Goal: Transaction & Acquisition: Purchase product/service

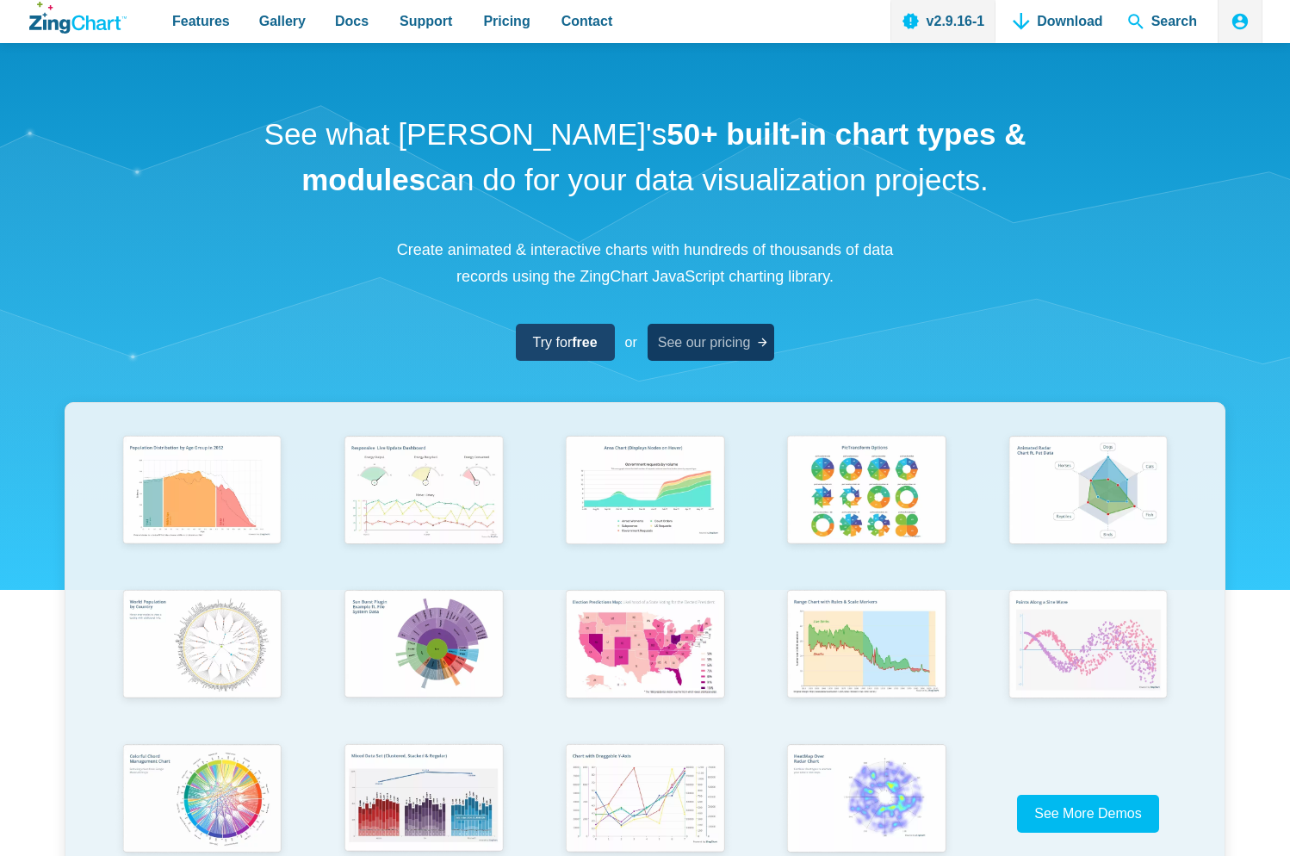
click at [692, 349] on span "See our pricing" at bounding box center [704, 342] width 93 height 23
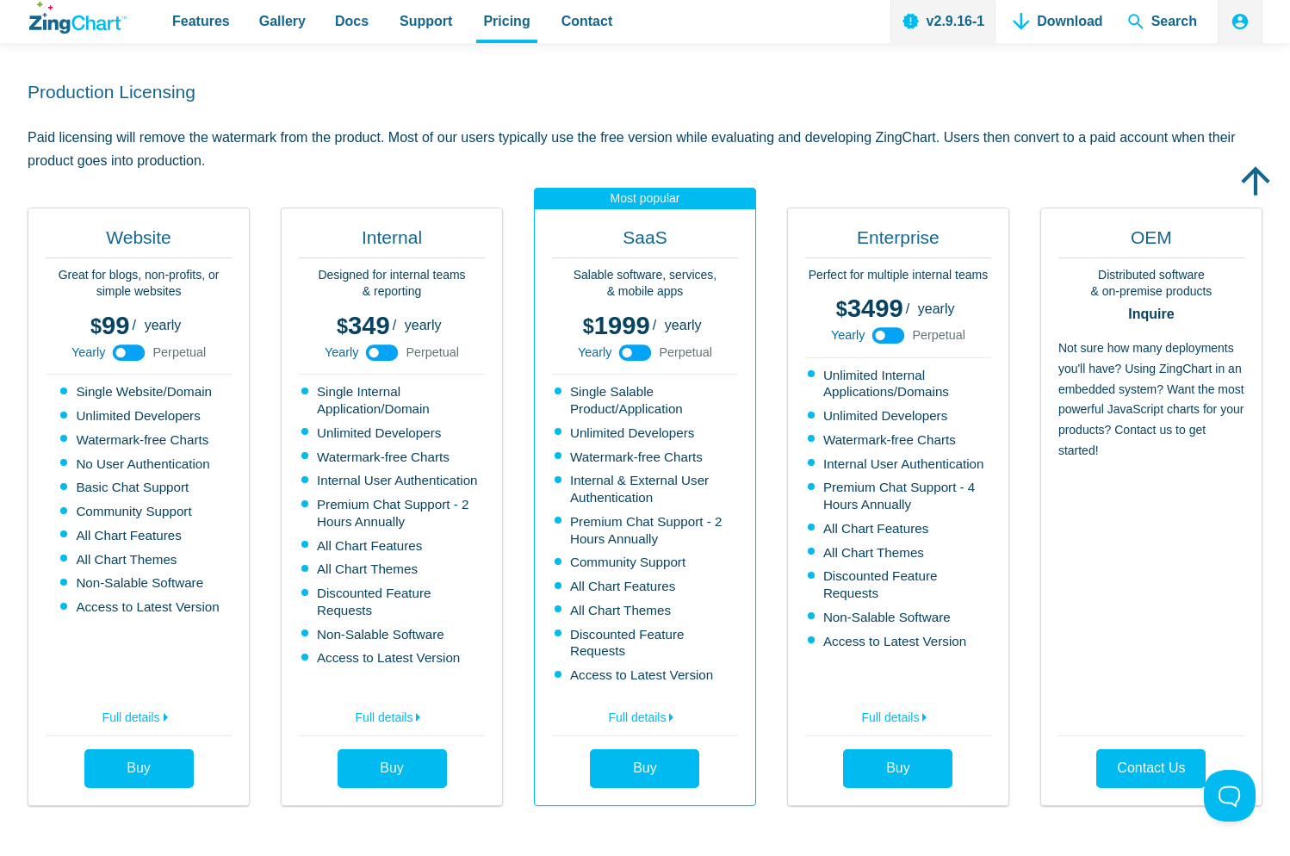
scroll to position [351, 0]
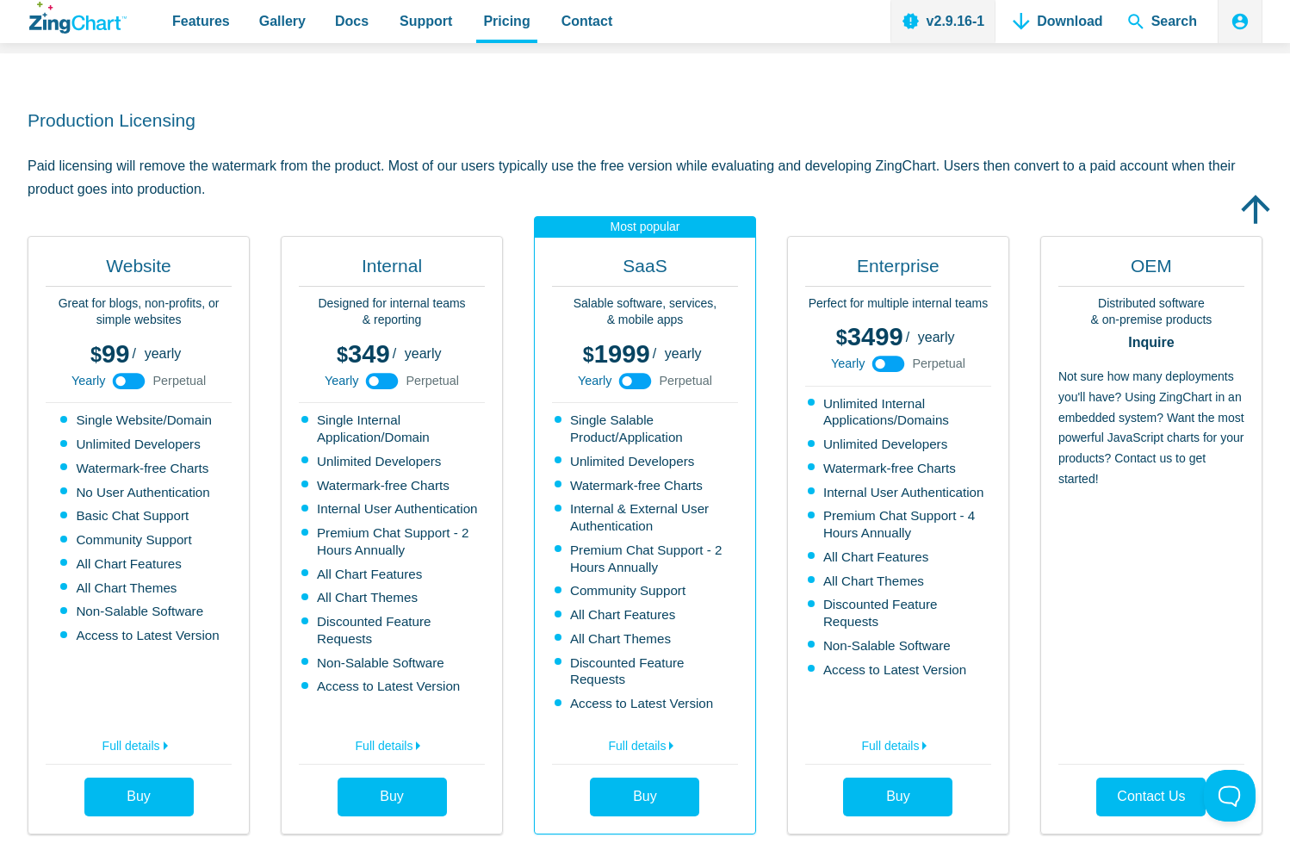
click at [526, 494] on div "Website Great for blogs, non-profits, or simple websites 99 299 / yearly perpet…" at bounding box center [645, 535] width 1235 height 599
click at [522, 533] on div "Website Great for blogs, non-profits, or simple websites 99 299 / yearly perpet…" at bounding box center [645, 535] width 1235 height 599
click at [522, 532] on div "Website Great for blogs, non-profits, or simple websites 99 299 / yearly perpet…" at bounding box center [645, 535] width 1235 height 599
click at [512, 487] on div "Website Great for blogs, non-profits, or simple websites 99 299 / yearly perpet…" at bounding box center [645, 535] width 1235 height 599
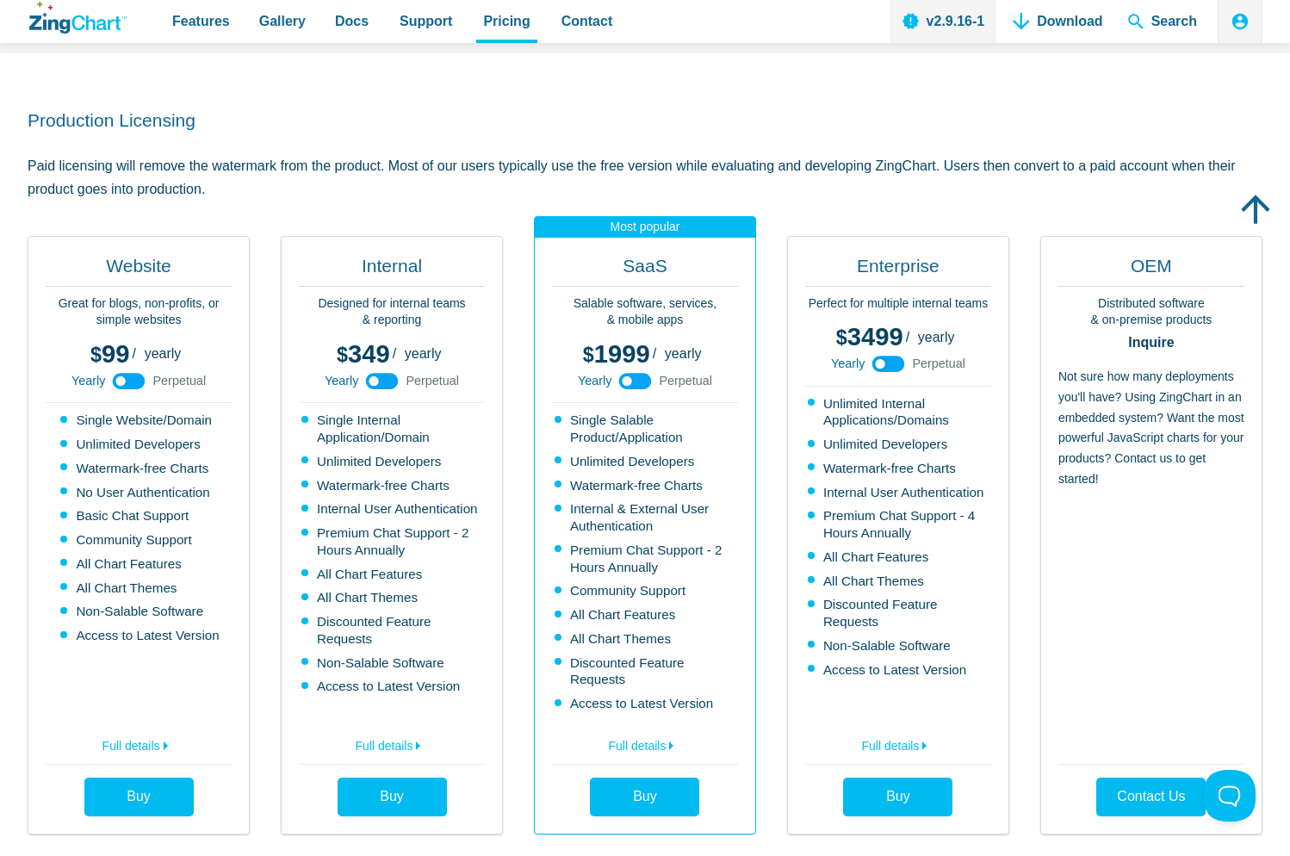
click at [562, 206] on div "Production Licensing Paid licensing will remove the watermark from the product.…" at bounding box center [645, 470] width 1235 height 835
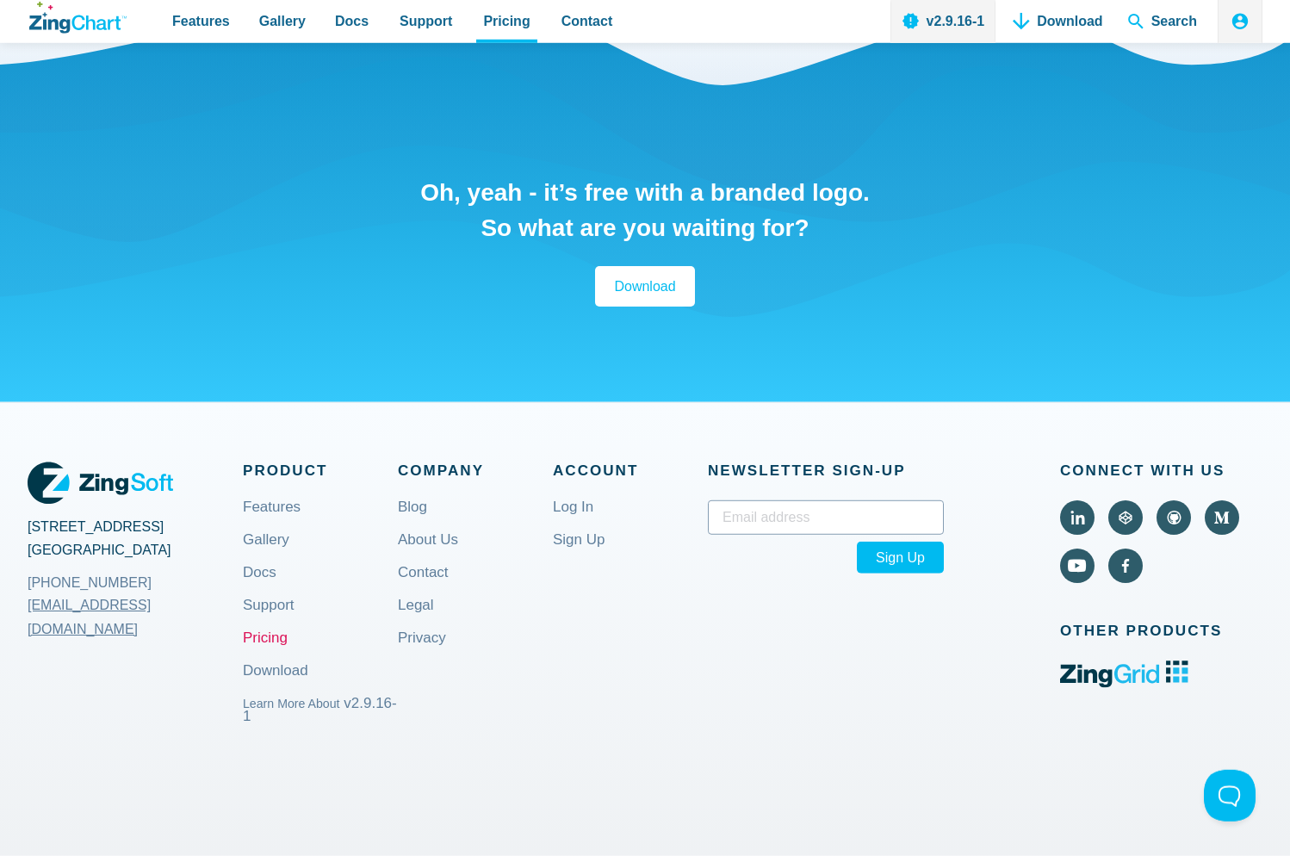
scroll to position [1757, 0]
